Goal: Navigation & Orientation: Go to known website

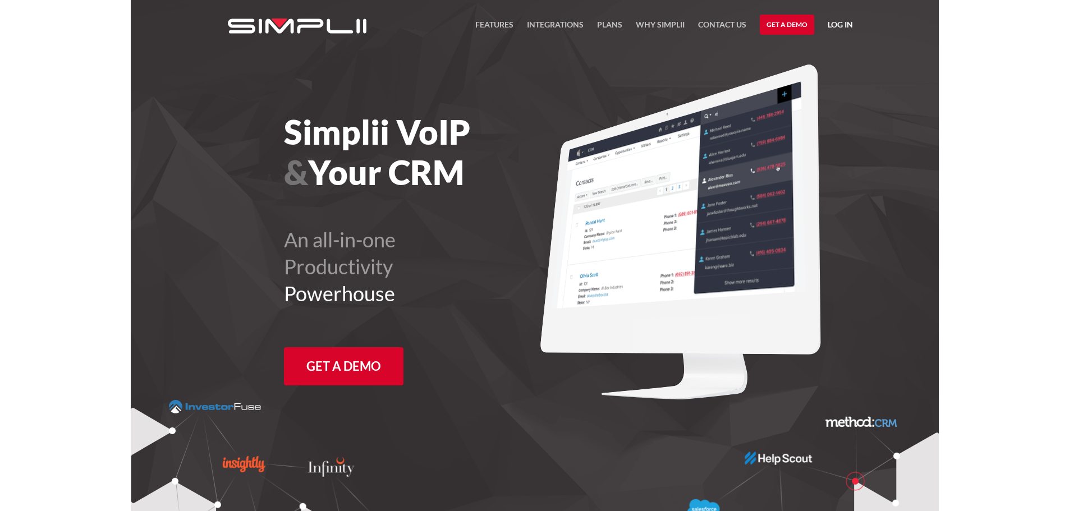
click at [845, 28] on link "Log in" at bounding box center [840, 26] width 25 height 17
click at [821, 59] on link "Manager Portal" at bounding box center [811, 58] width 71 height 18
click at [834, 22] on link "Log in" at bounding box center [840, 26] width 25 height 17
click at [802, 57] on link "Manager Portal" at bounding box center [811, 58] width 71 height 18
